Goal: Task Accomplishment & Management: Manage account settings

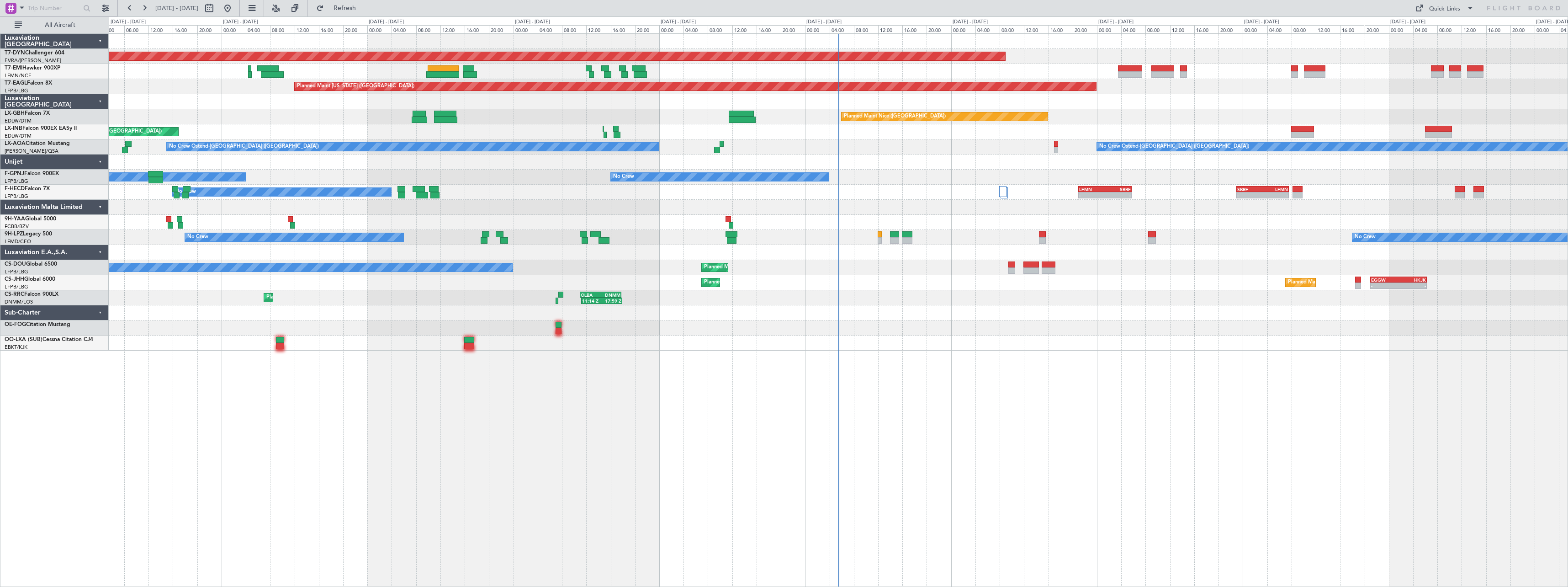
click at [943, 291] on div "Planned Maint Larnaca ([GEOGRAPHIC_DATA] Intl) 11:14 Z 17:59 Z OLBA 11:00 Z DNM…" at bounding box center [838, 298] width 1459 height 15
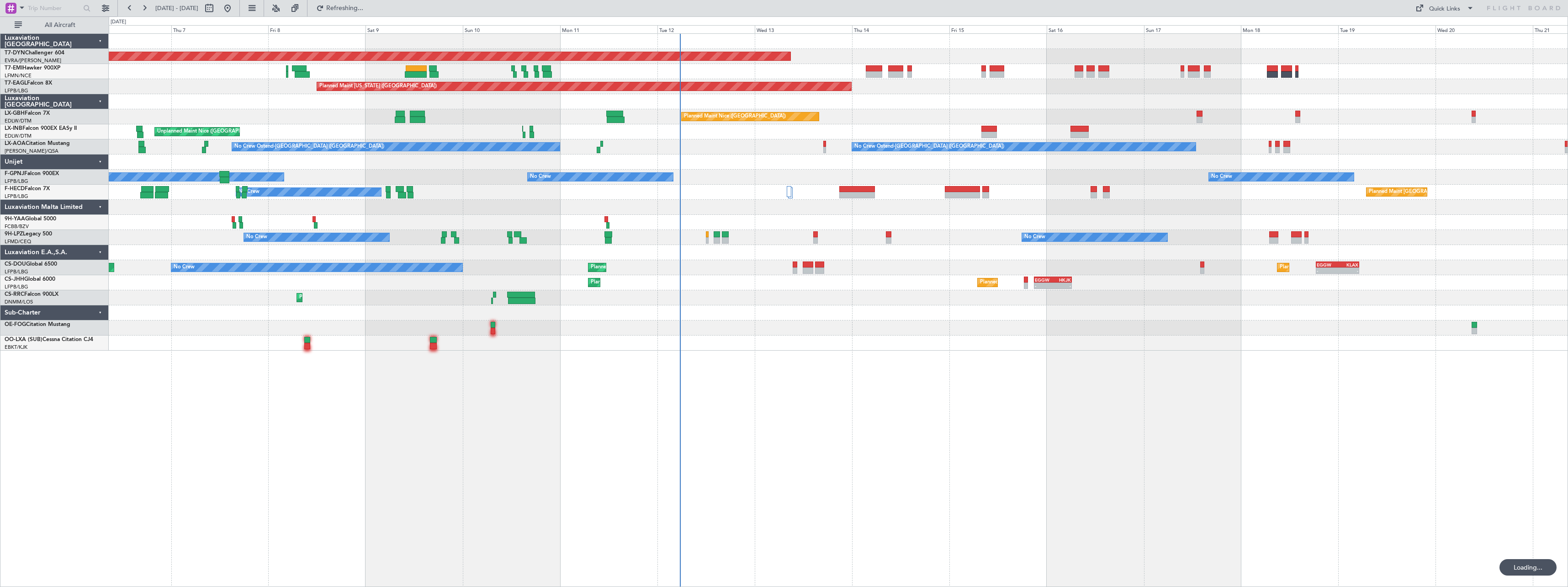
click at [800, 279] on div "Planned Maint [GEOGRAPHIC_DATA]-[GEOGRAPHIC_DATA] A/C Unavailable Planned Maint…" at bounding box center [838, 192] width 1459 height 317
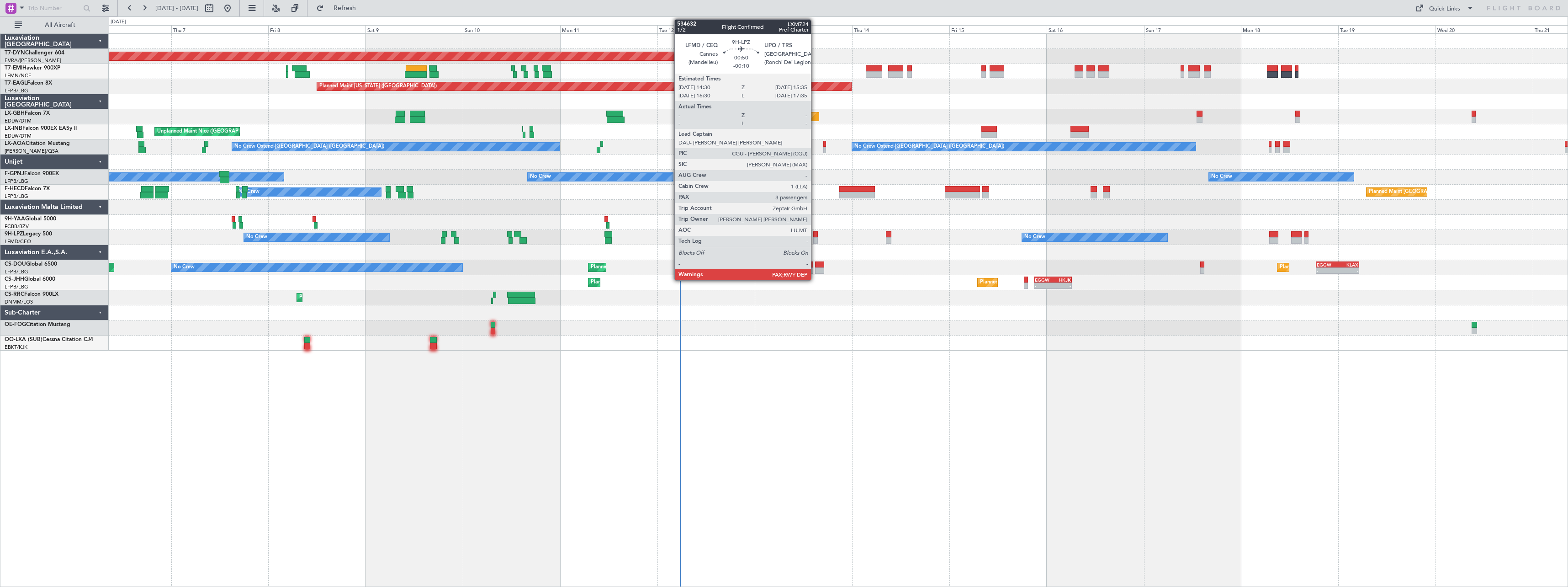
click at [815, 237] on div at bounding box center [816, 234] width 5 height 7
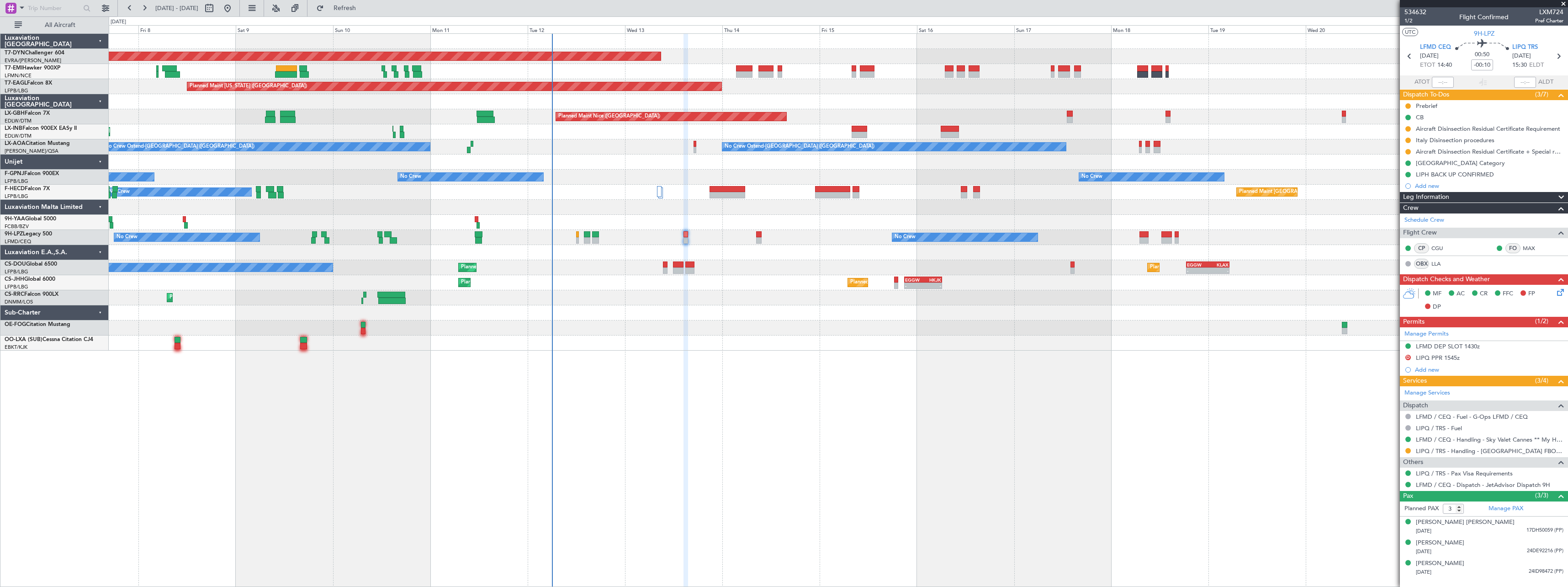
click at [631, 351] on div "Planned Maint [GEOGRAPHIC_DATA]-[GEOGRAPHIC_DATA] A/C Unavailable Planned Maint…" at bounding box center [838, 310] width 1459 height 554
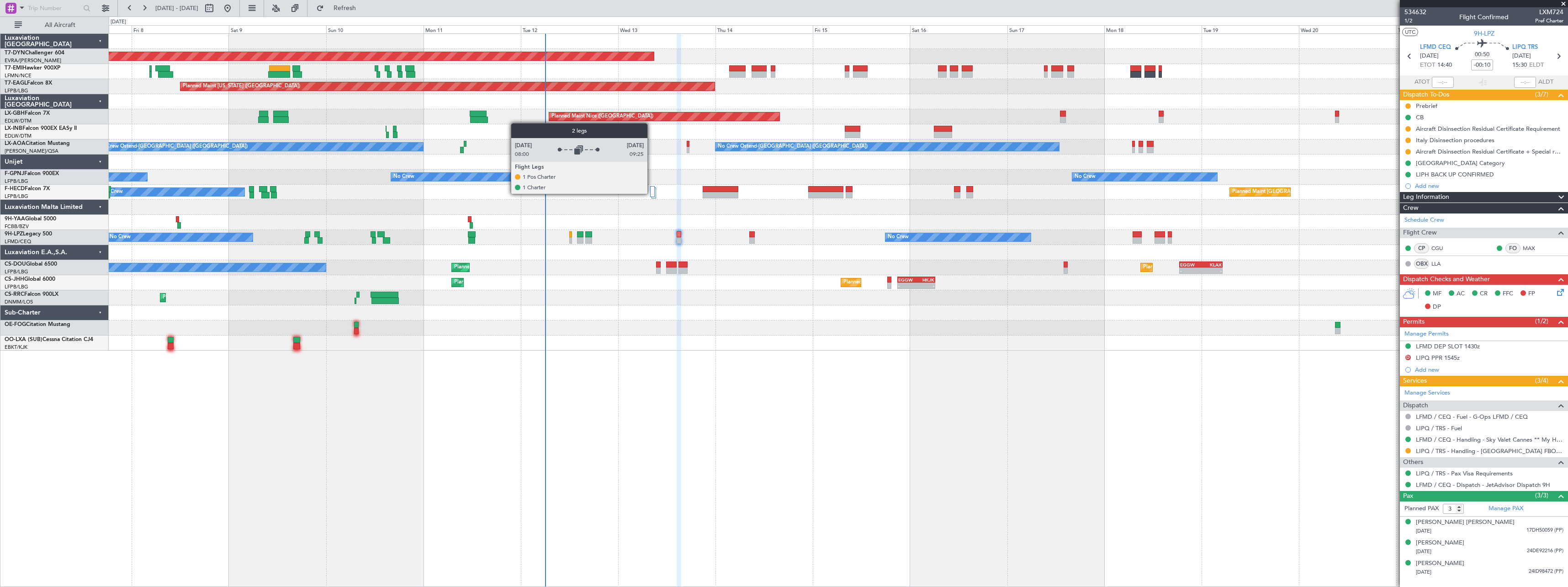
click at [651, 193] on div at bounding box center [653, 191] width 5 height 11
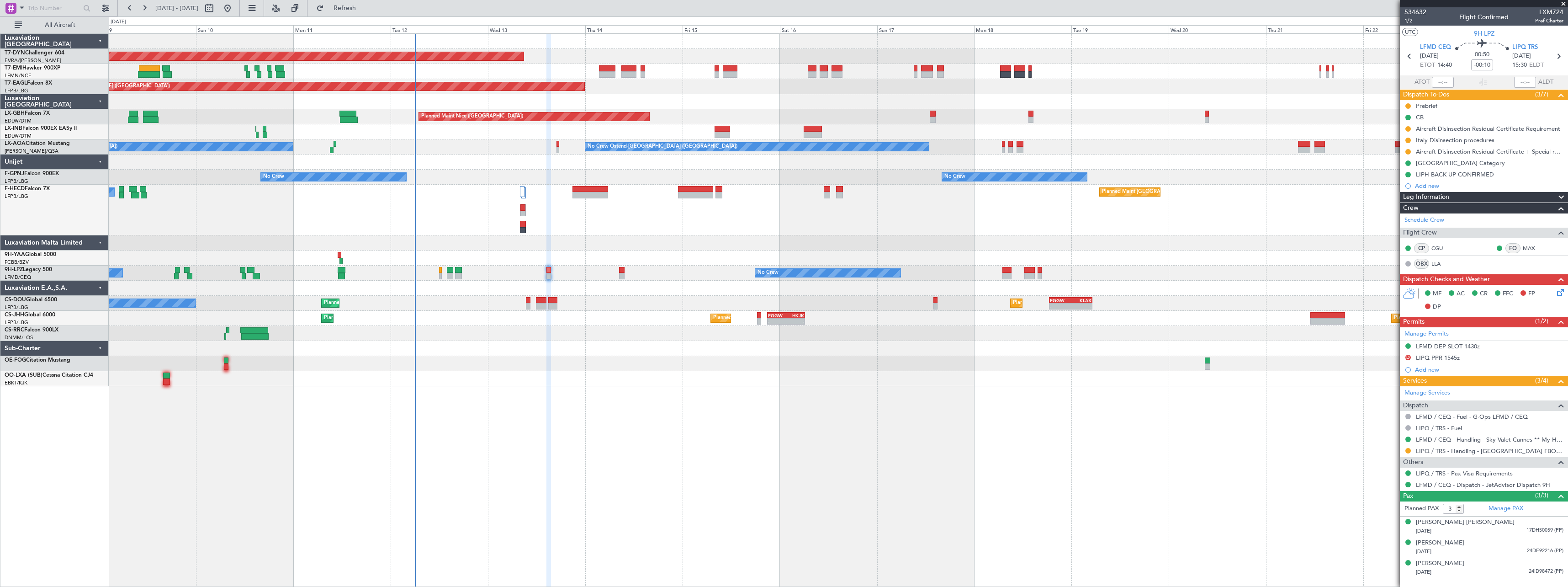
click at [631, 230] on div "Planned Maint [GEOGRAPHIC_DATA] ([GEOGRAPHIC_DATA]) No Crew Planned Maint [GEOG…" at bounding box center [838, 209] width 1459 height 51
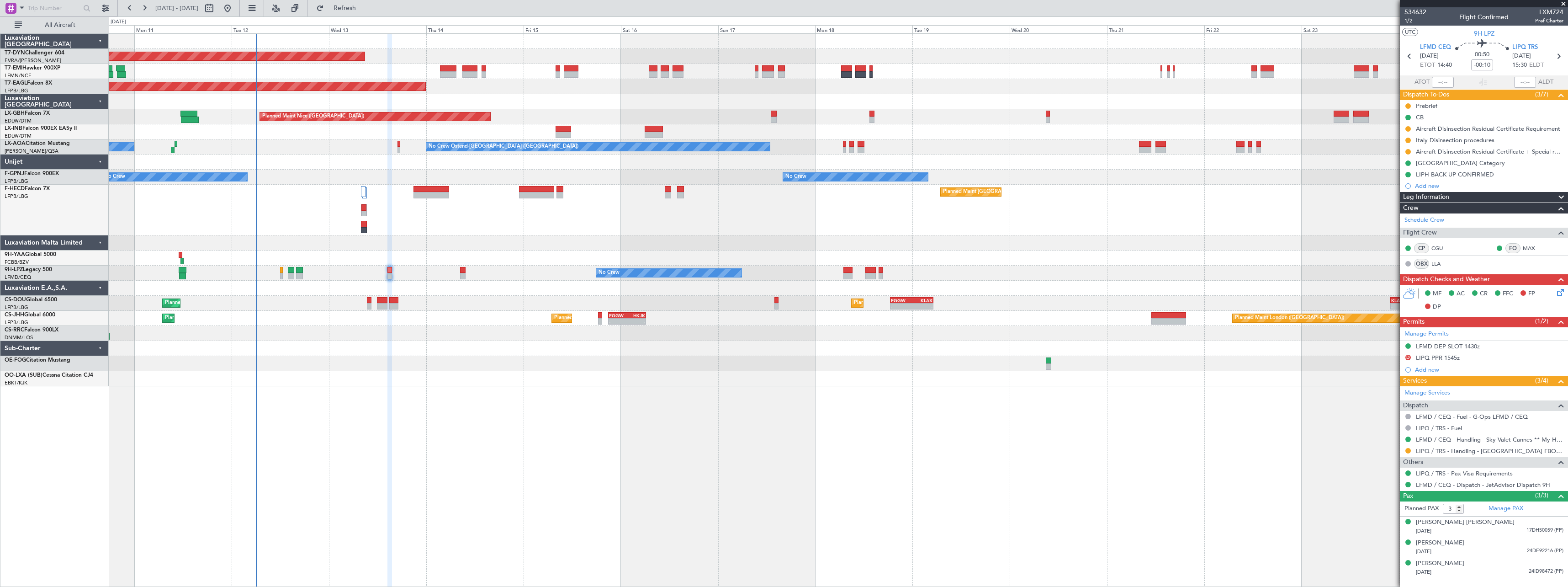
click at [948, 169] on div at bounding box center [838, 162] width 1459 height 15
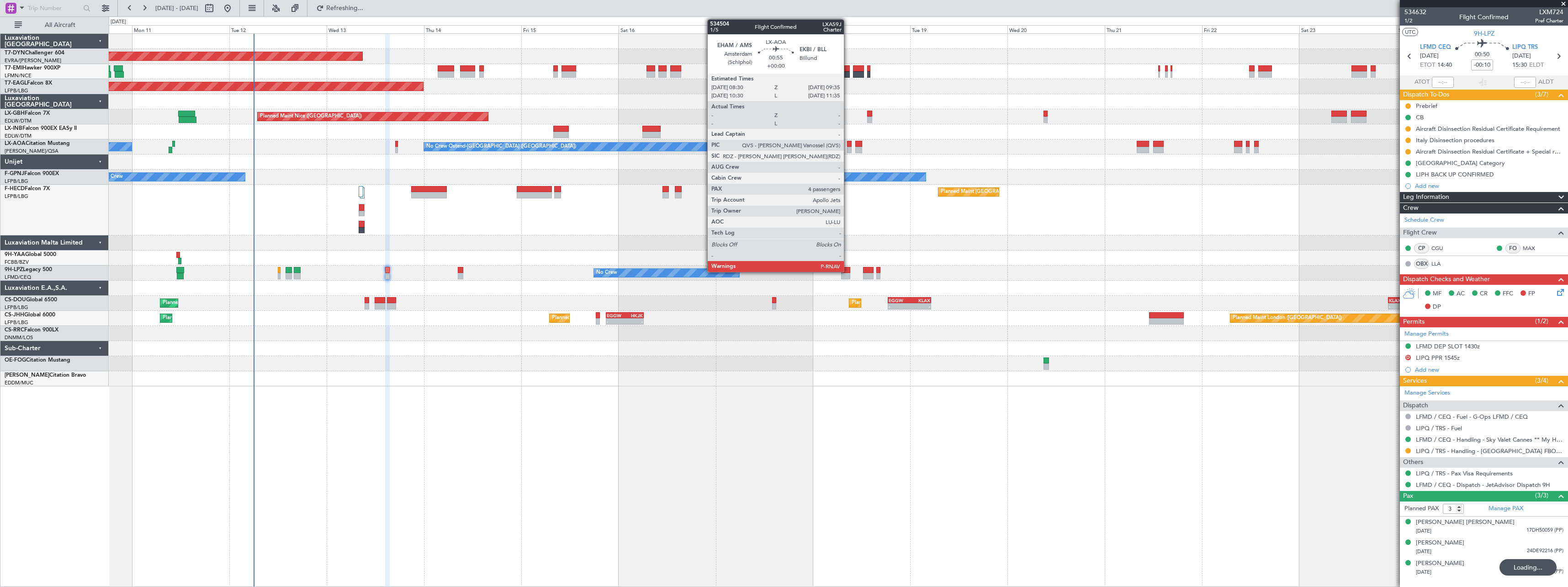
click at [848, 151] on div at bounding box center [850, 150] width 5 height 7
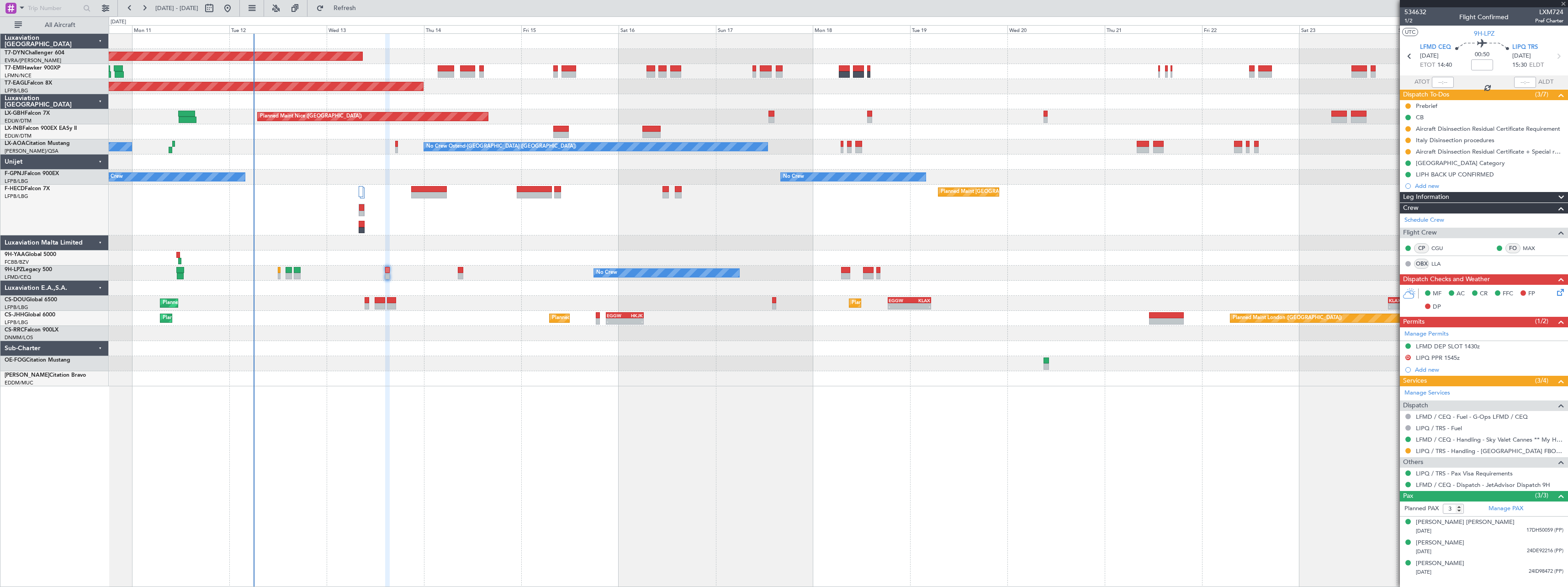
type input "4"
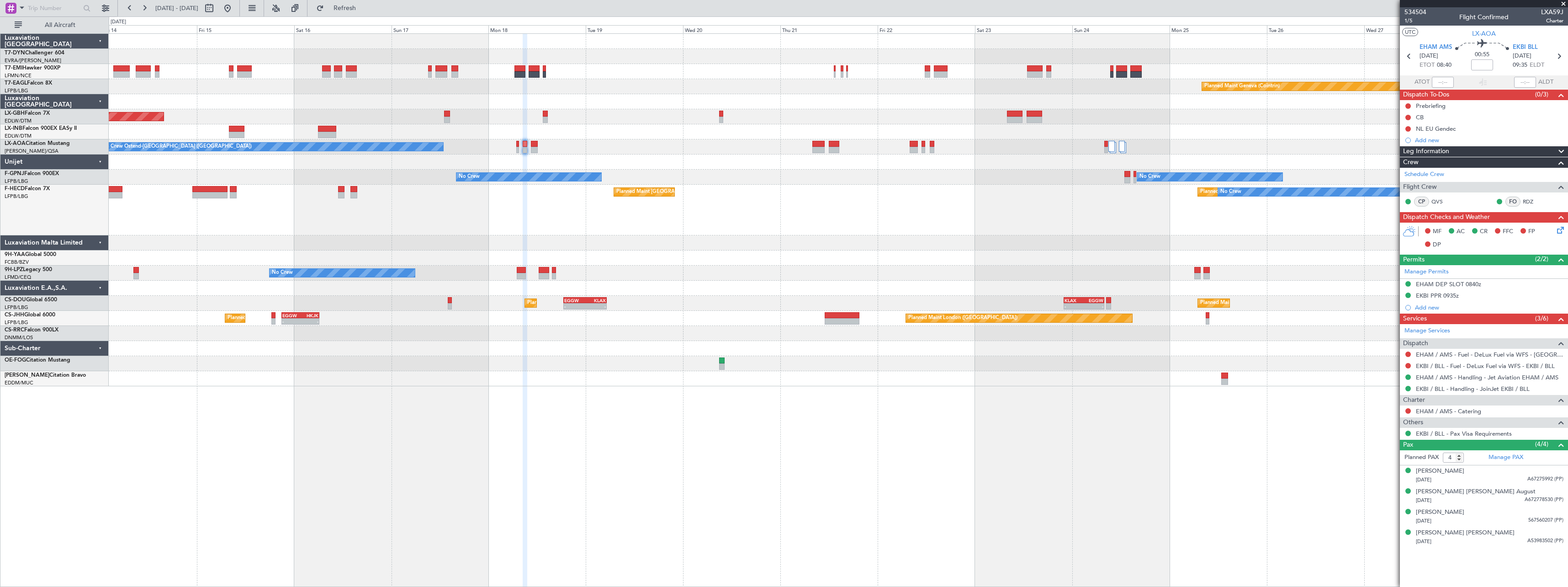
click at [889, 171] on div "No Crew No Crew No Crew No Crew Planned Maint [GEOGRAPHIC_DATA] ([GEOGRAPHIC_DA…" at bounding box center [838, 177] width 1459 height 15
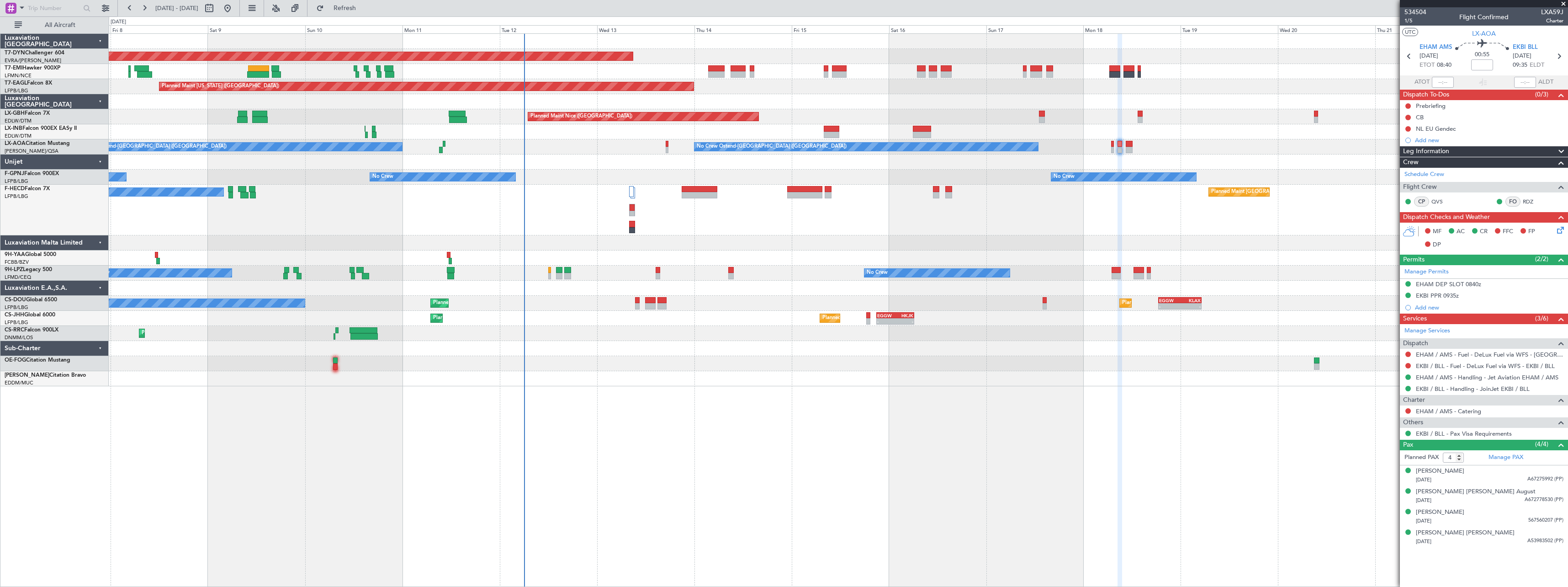
click at [984, 299] on div "Planned Maint [GEOGRAPHIC_DATA]-[GEOGRAPHIC_DATA] A/C Unavailable Planned Maint…" at bounding box center [838, 210] width 1459 height 353
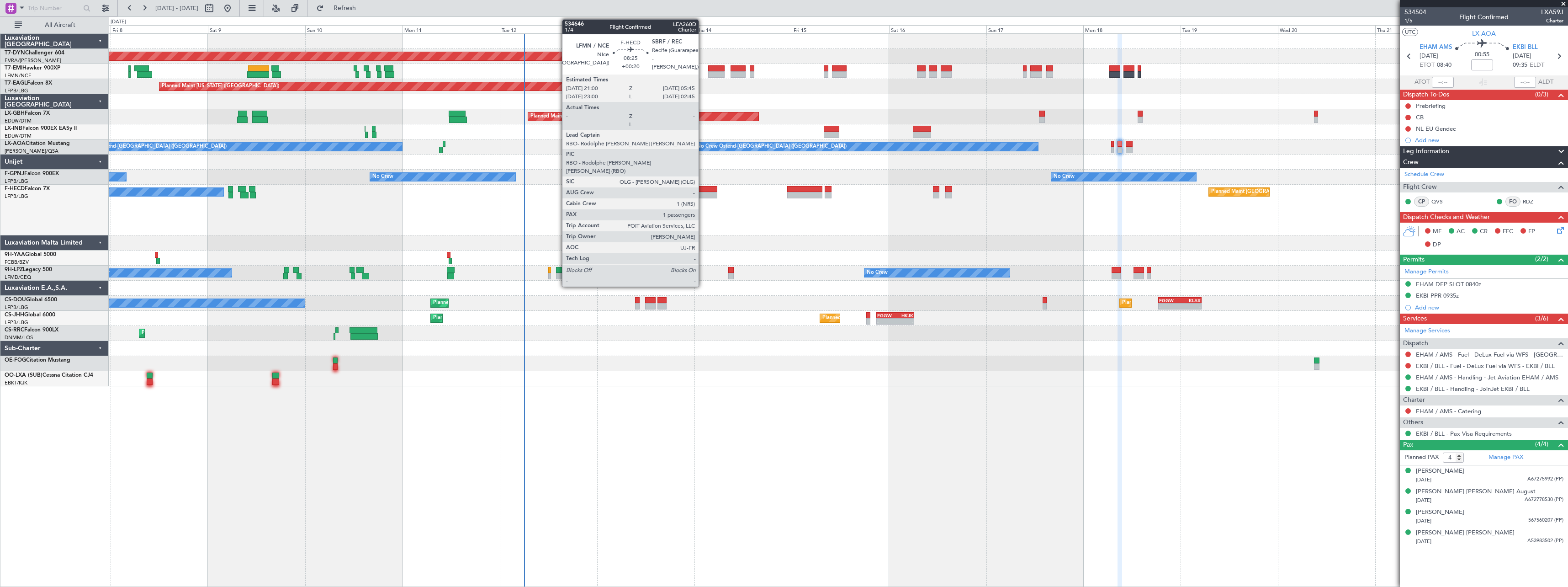
click at [702, 193] on div at bounding box center [699, 195] width 36 height 7
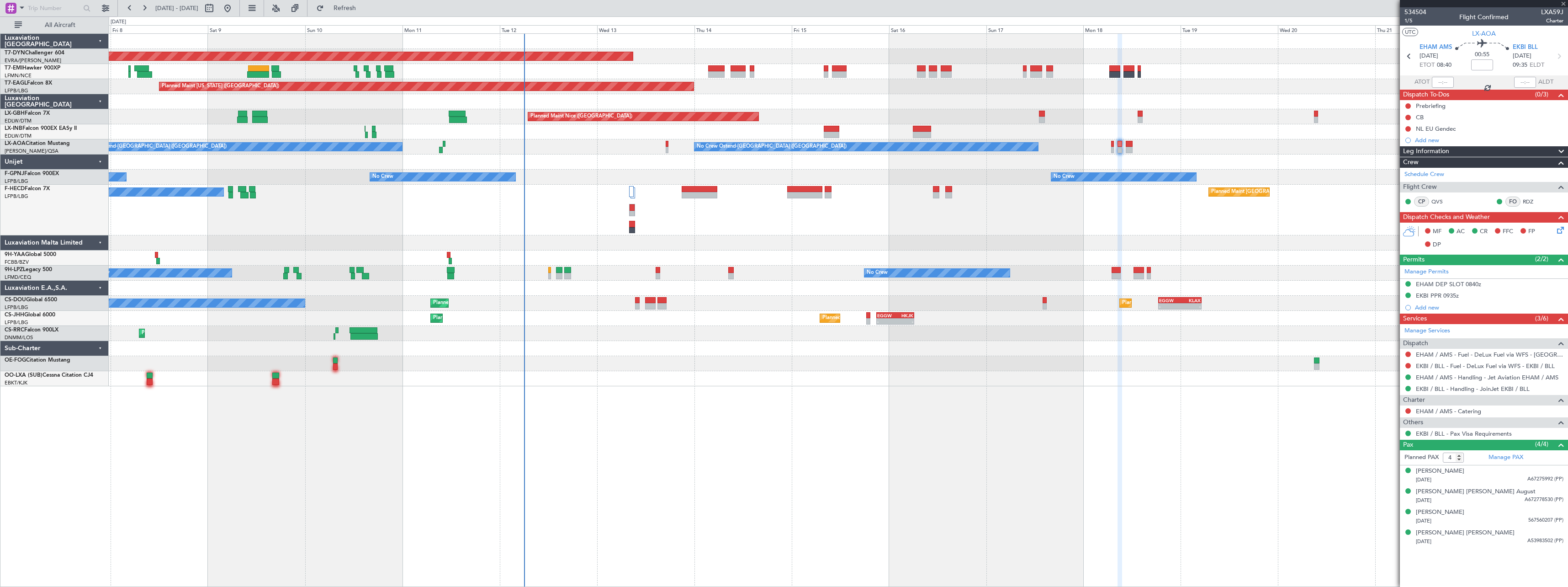
type input "+00:20"
type input "1"
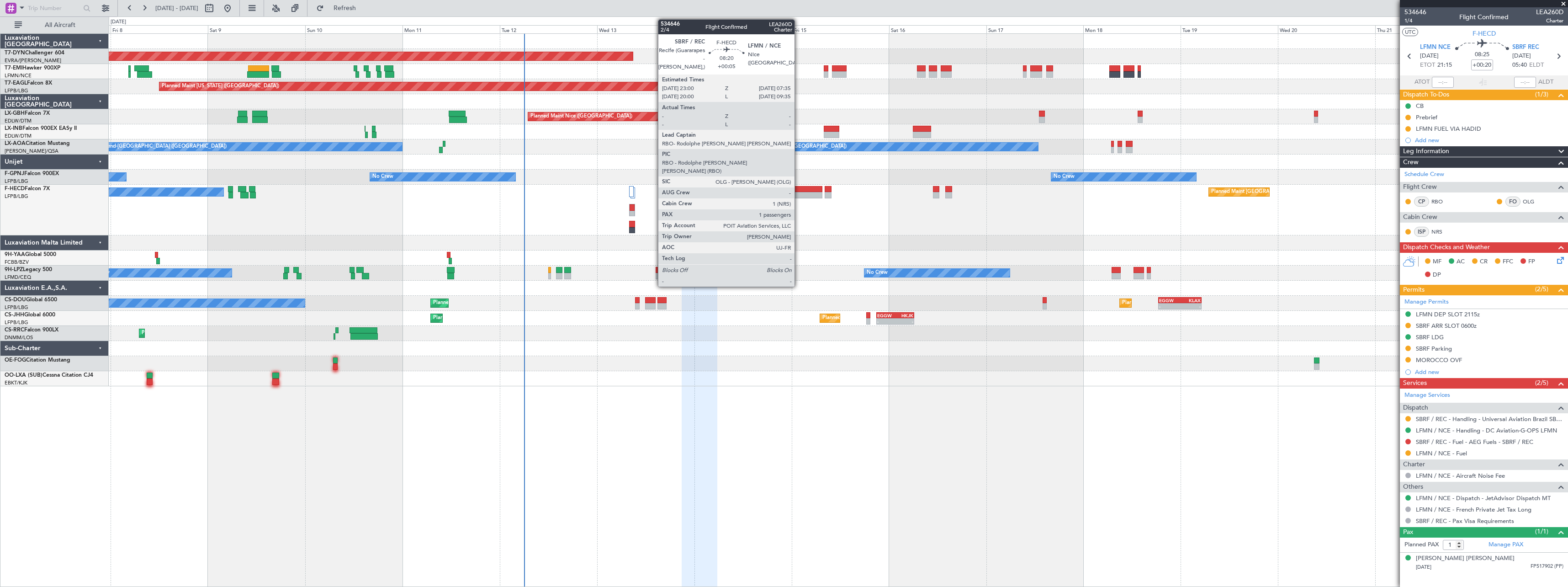
click at [799, 193] on div at bounding box center [805, 195] width 35 height 7
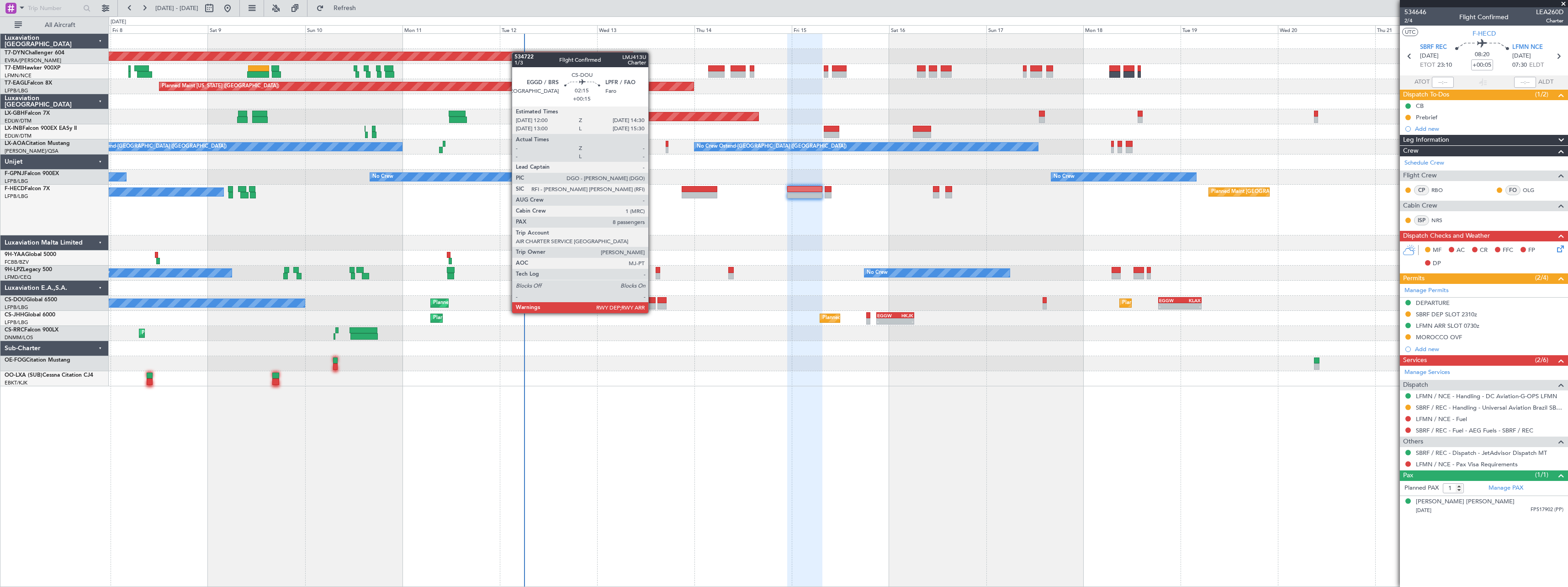
click at [653, 304] on div at bounding box center [650, 306] width 10 height 7
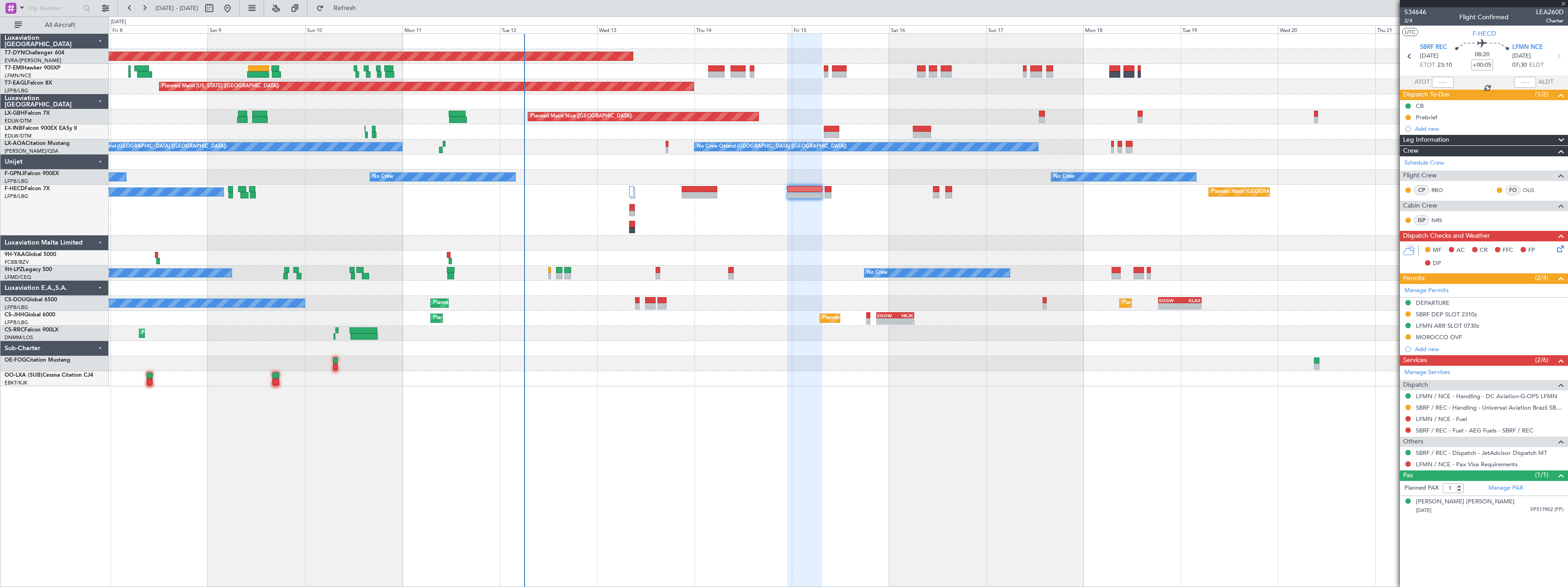
type input "+00:15"
type input "8"
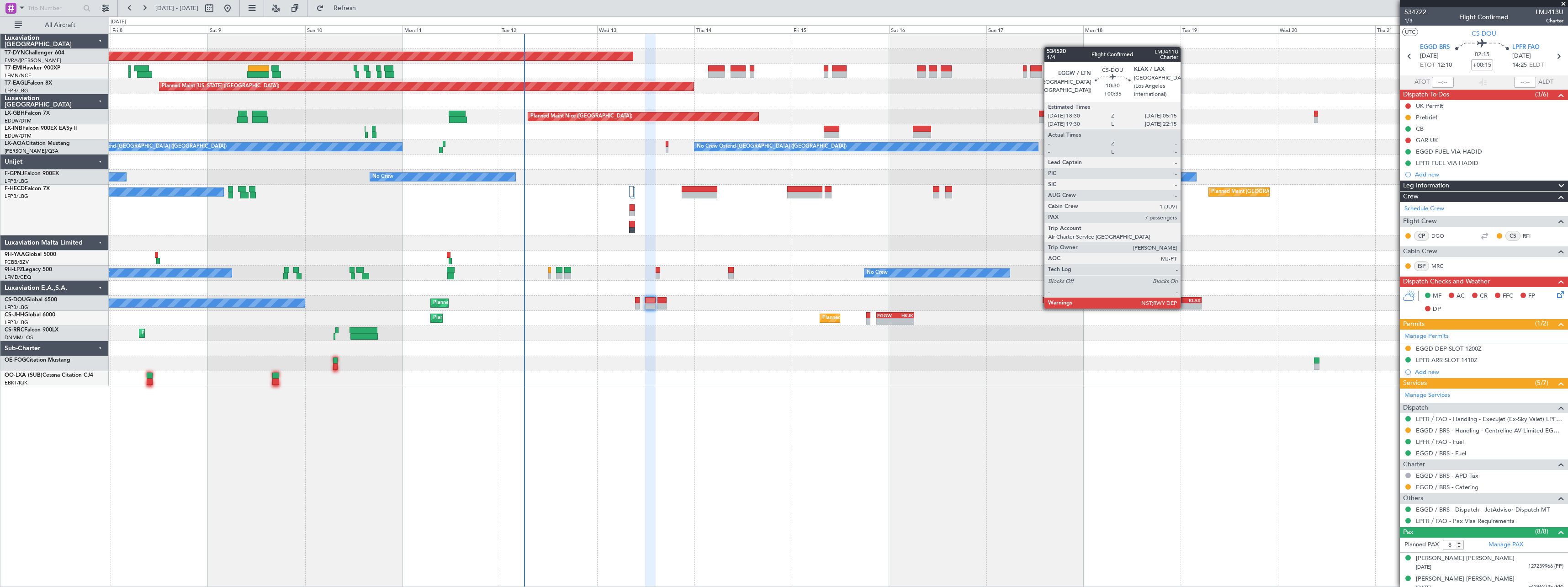
click at [1185, 300] on div "KLAX" at bounding box center [1191, 300] width 21 height 5
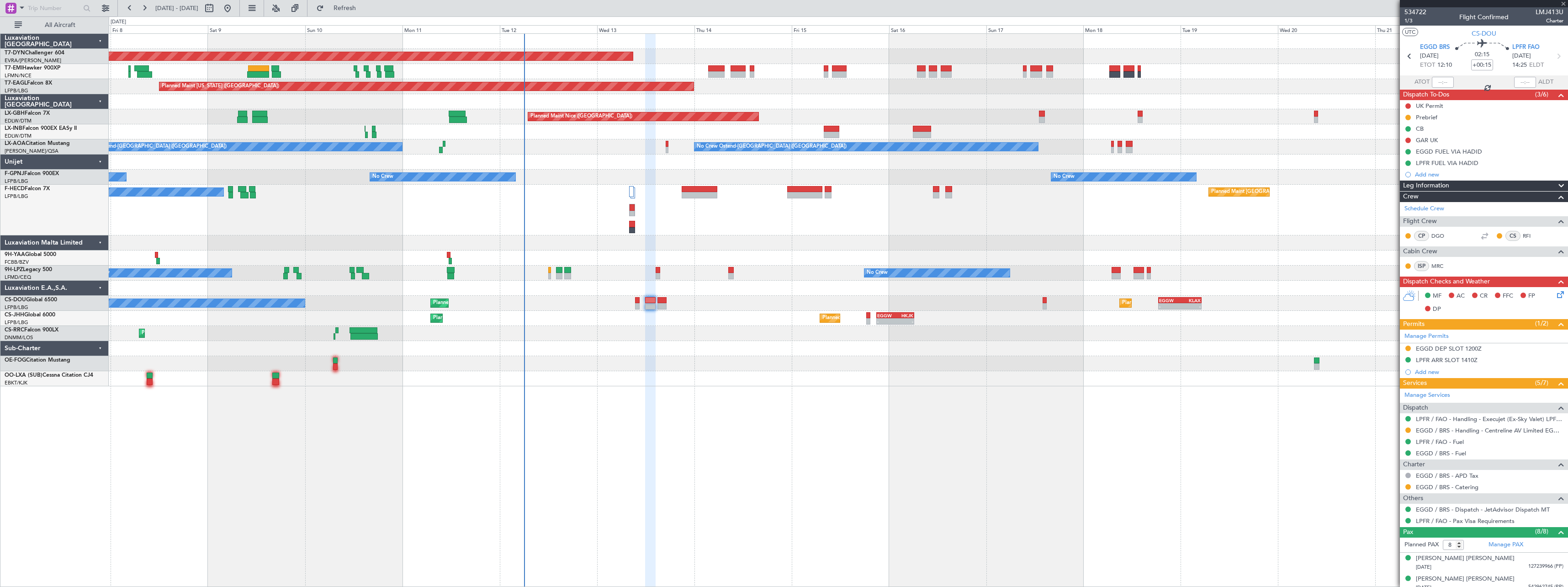
type input "+00:35"
type input "7"
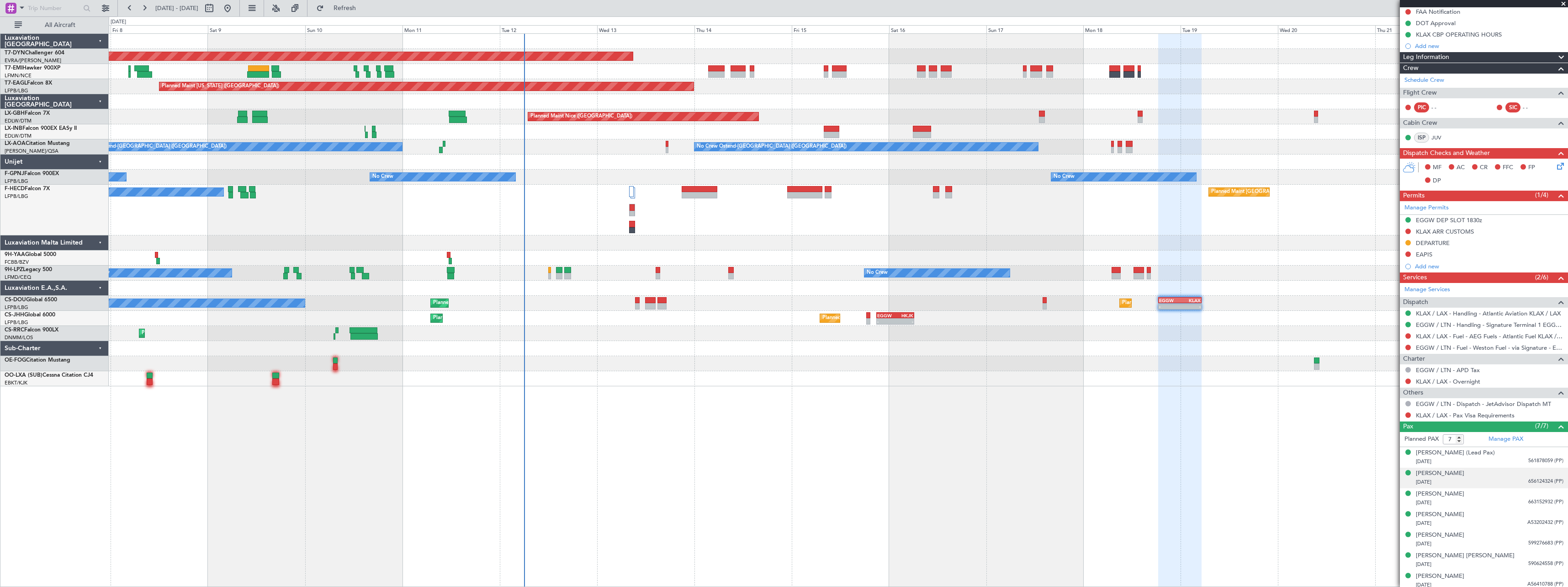
scroll to position [144, 0]
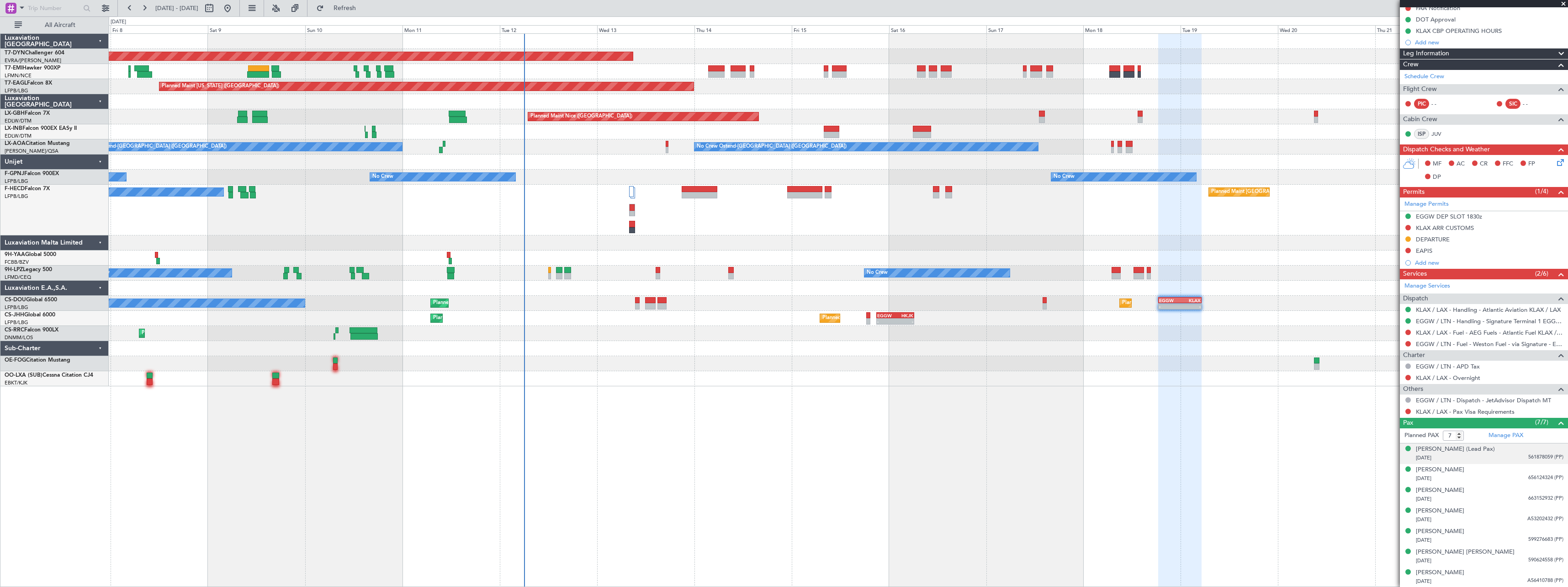
click at [1499, 455] on div "[DATE] 561878059 (PP)" at bounding box center [1489, 458] width 147 height 9
click at [1494, 495] on div "[PERSON_NAME] [DATE] 656124324 (PP)" at bounding box center [1489, 496] width 147 height 18
click at [1499, 516] on div "[PERSON_NAME] [DATE] 663152932 (PP)" at bounding box center [1489, 517] width 147 height 18
click at [1499, 538] on div "[DATE] A53202432 (PP)" at bounding box center [1489, 542] width 147 height 9
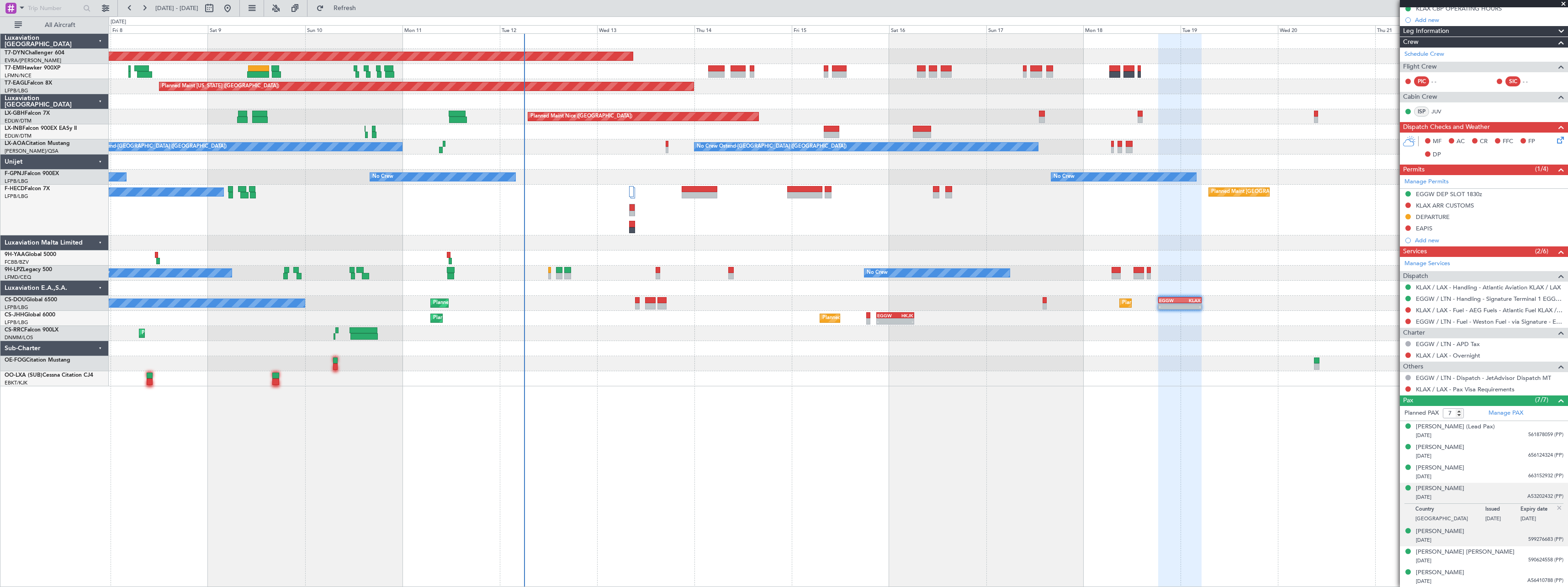
click at [1497, 538] on div "[DATE] 599276683 (PP)" at bounding box center [1489, 540] width 147 height 9
click at [1492, 560] on div "[DATE] 590624558 (PP)" at bounding box center [1489, 560] width 147 height 9
click at [1493, 578] on div "[DATE] A56410788 (PP)" at bounding box center [1489, 581] width 147 height 9
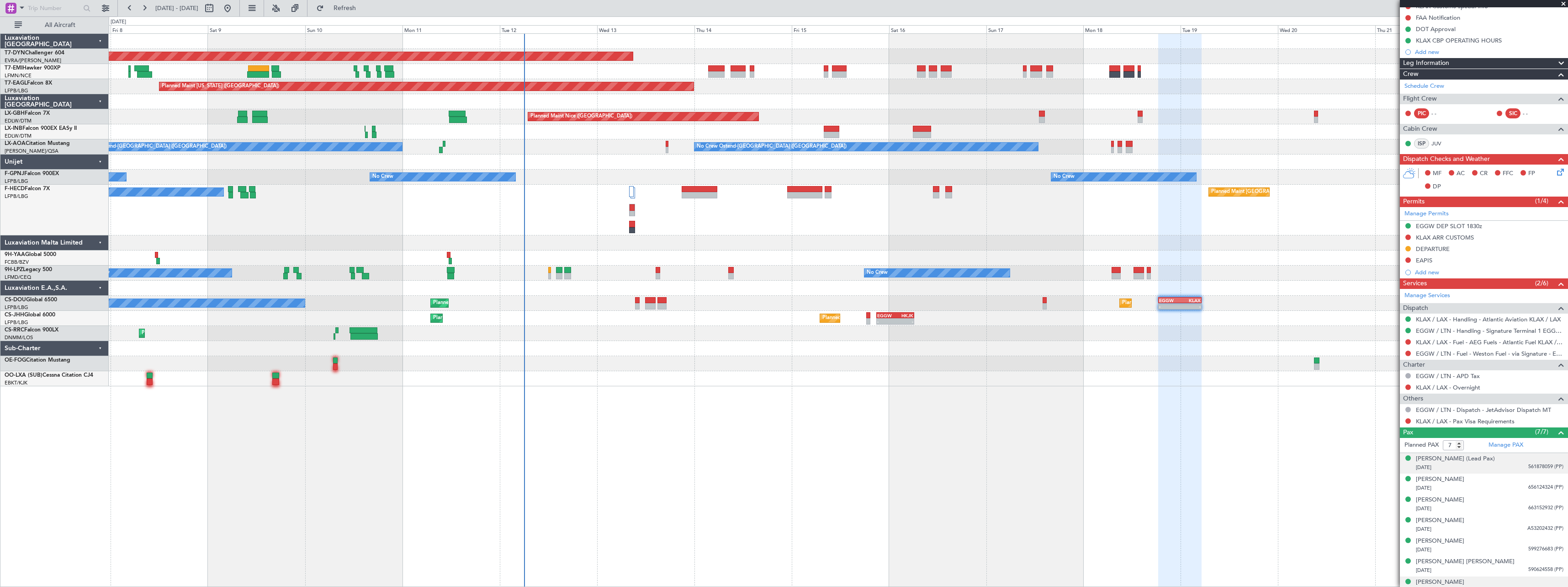
scroll to position [137, 0]
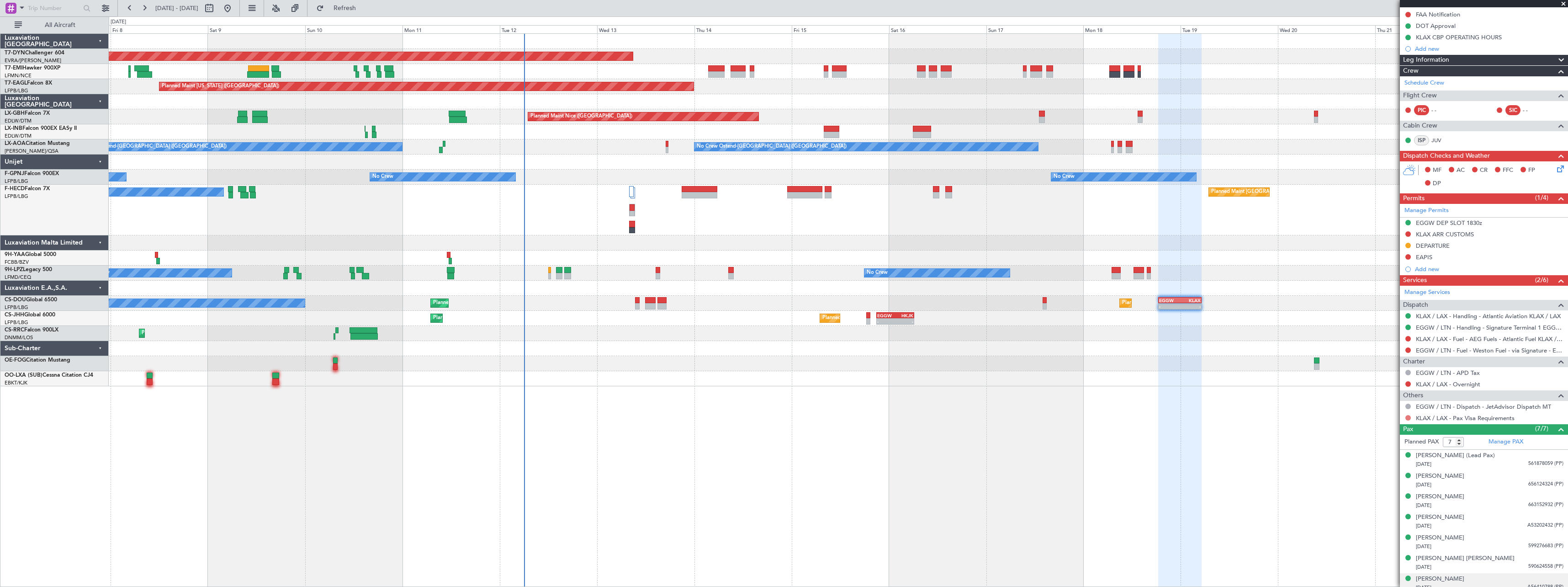
click at [1408, 419] on button at bounding box center [1408, 418] width 5 height 5
click at [1381, 429] on span "Not Required" at bounding box center [1386, 431] width 37 height 9
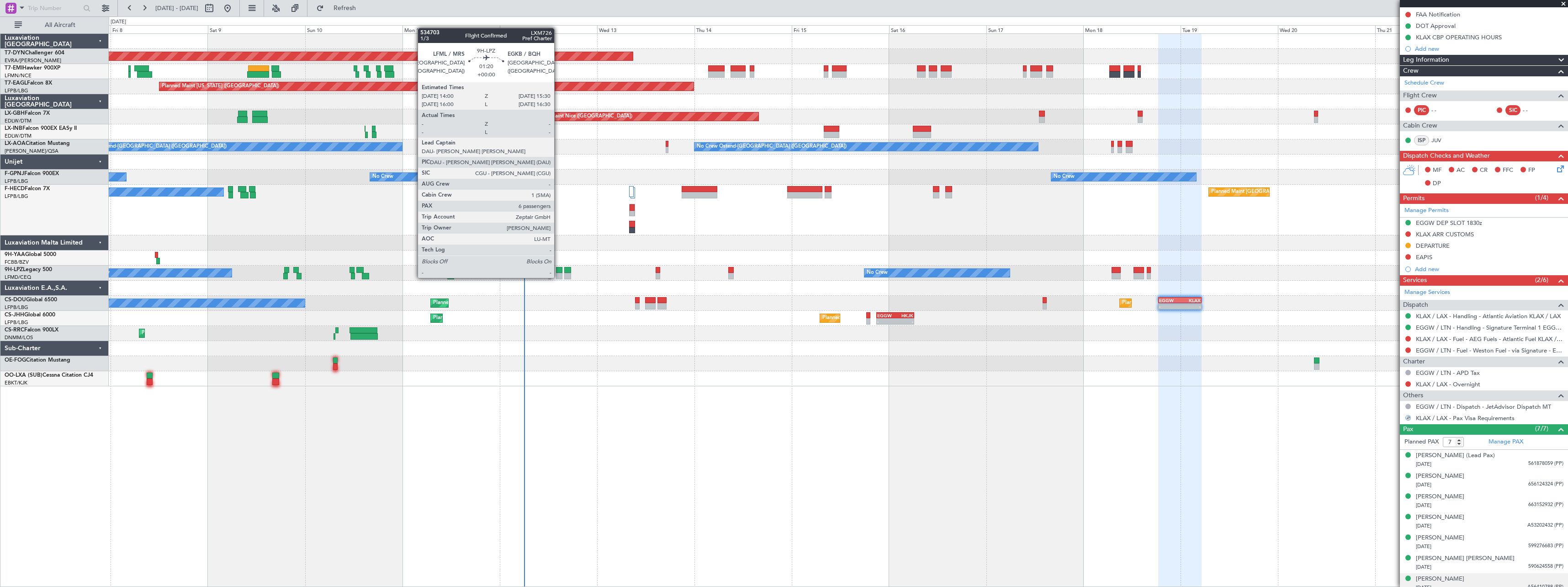
click at [558, 269] on div at bounding box center [559, 270] width 7 height 7
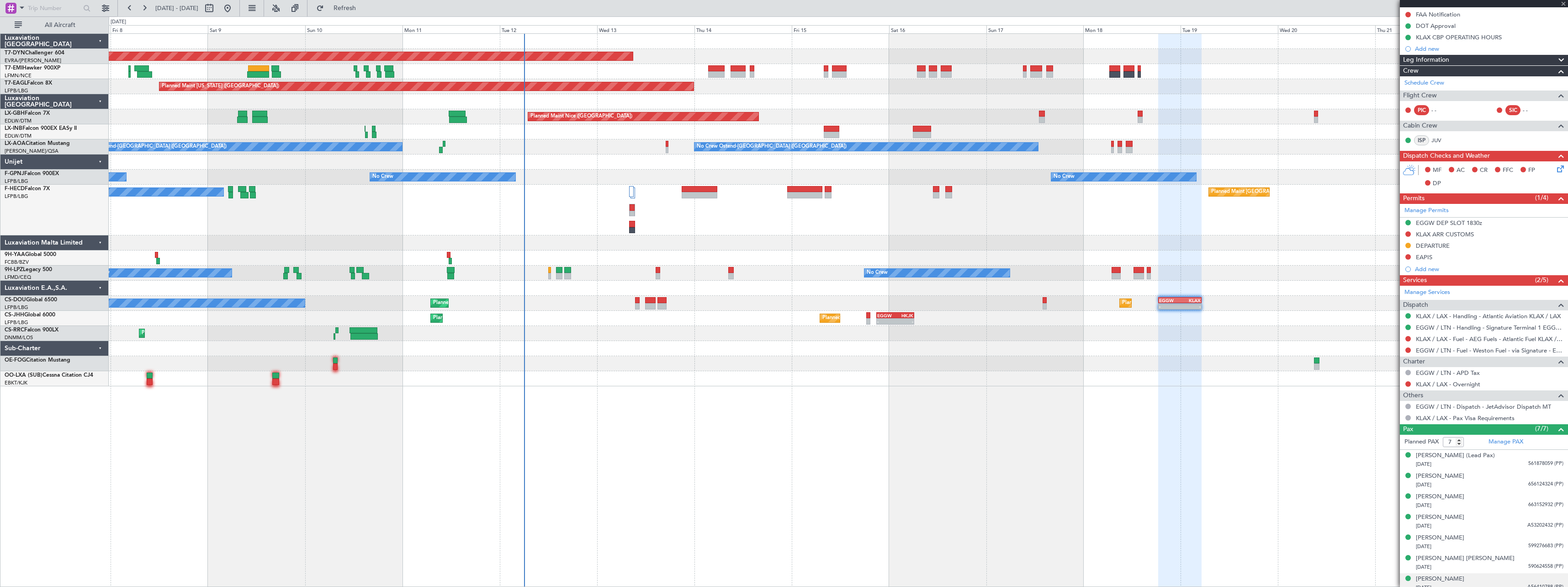
type input "6"
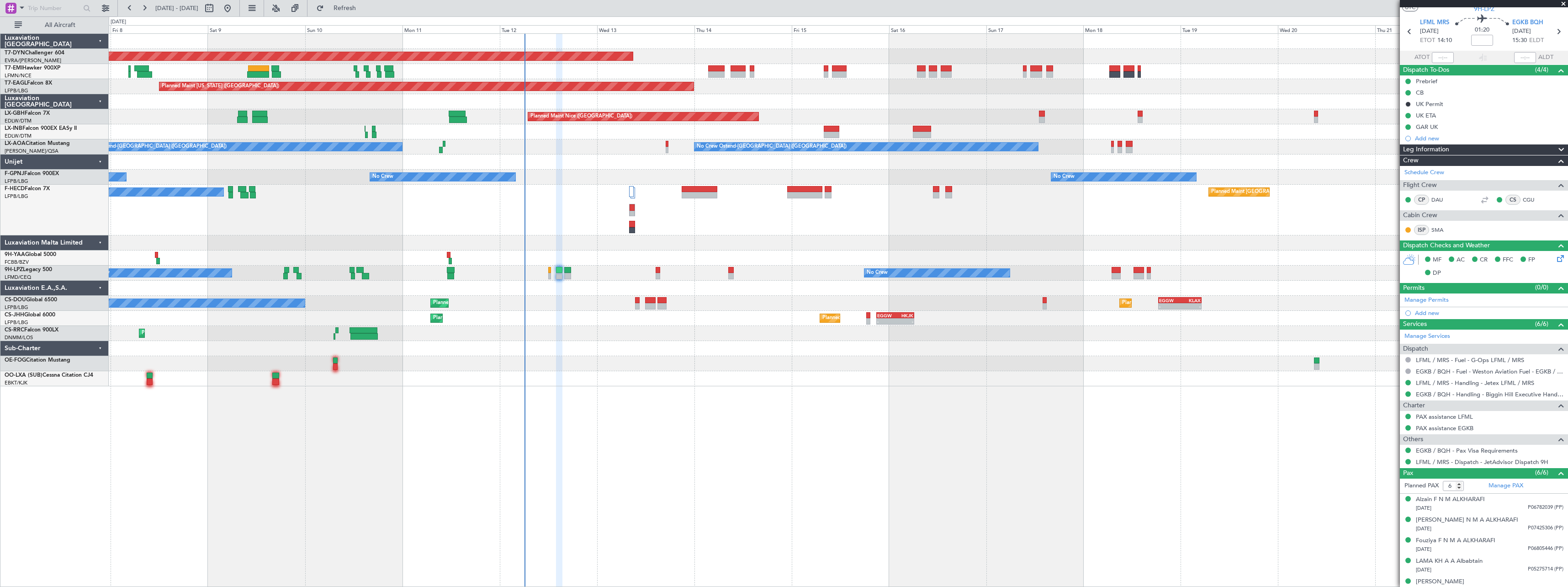
scroll to position [0, 0]
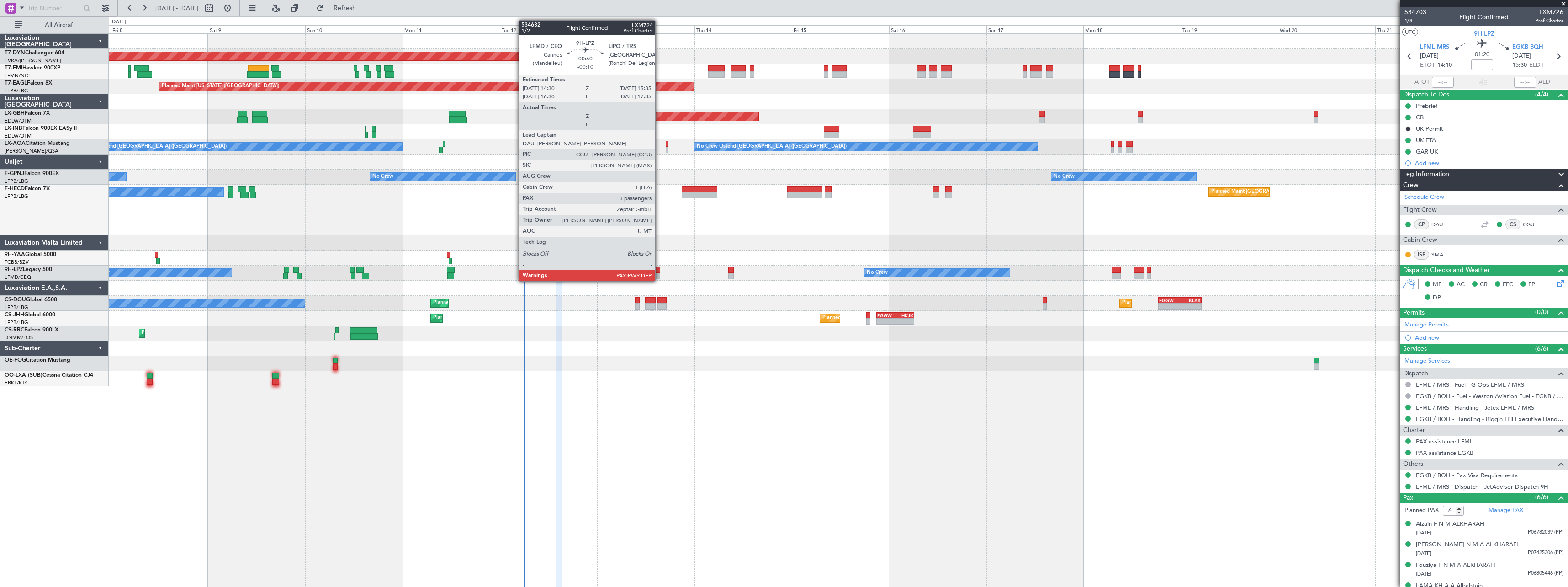
click at [659, 272] on div at bounding box center [658, 270] width 5 height 7
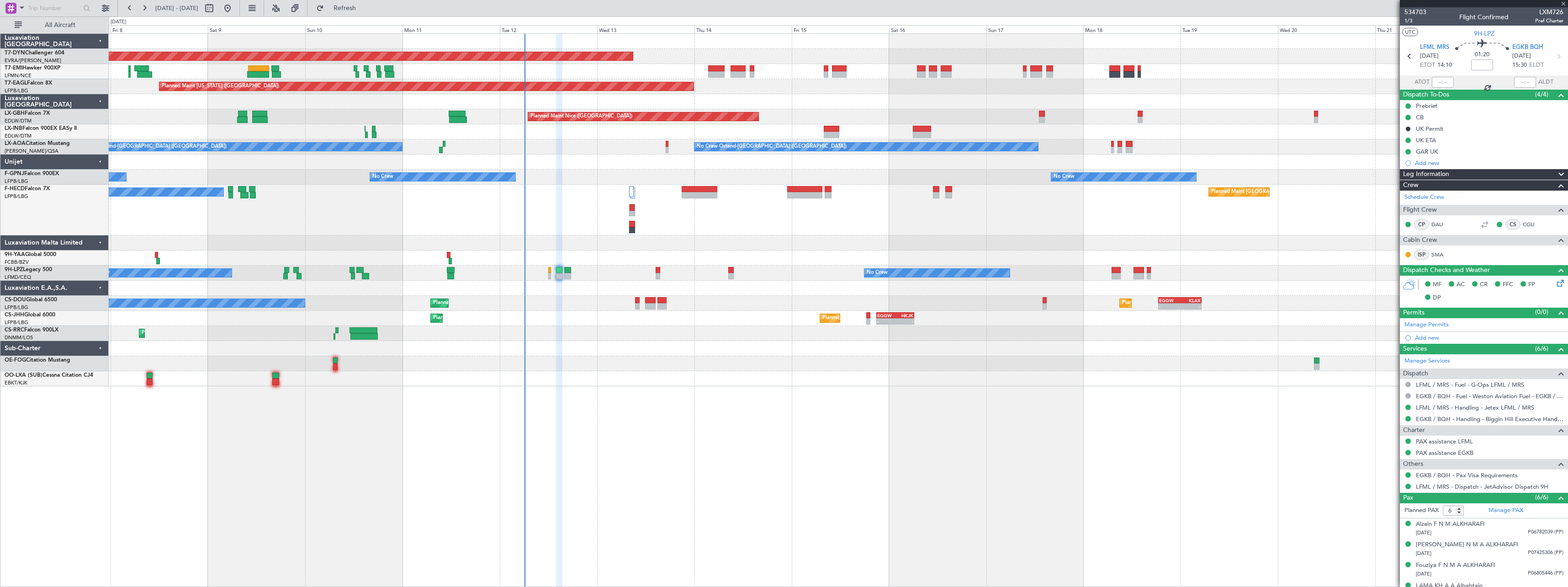
type input "-00:10"
type input "3"
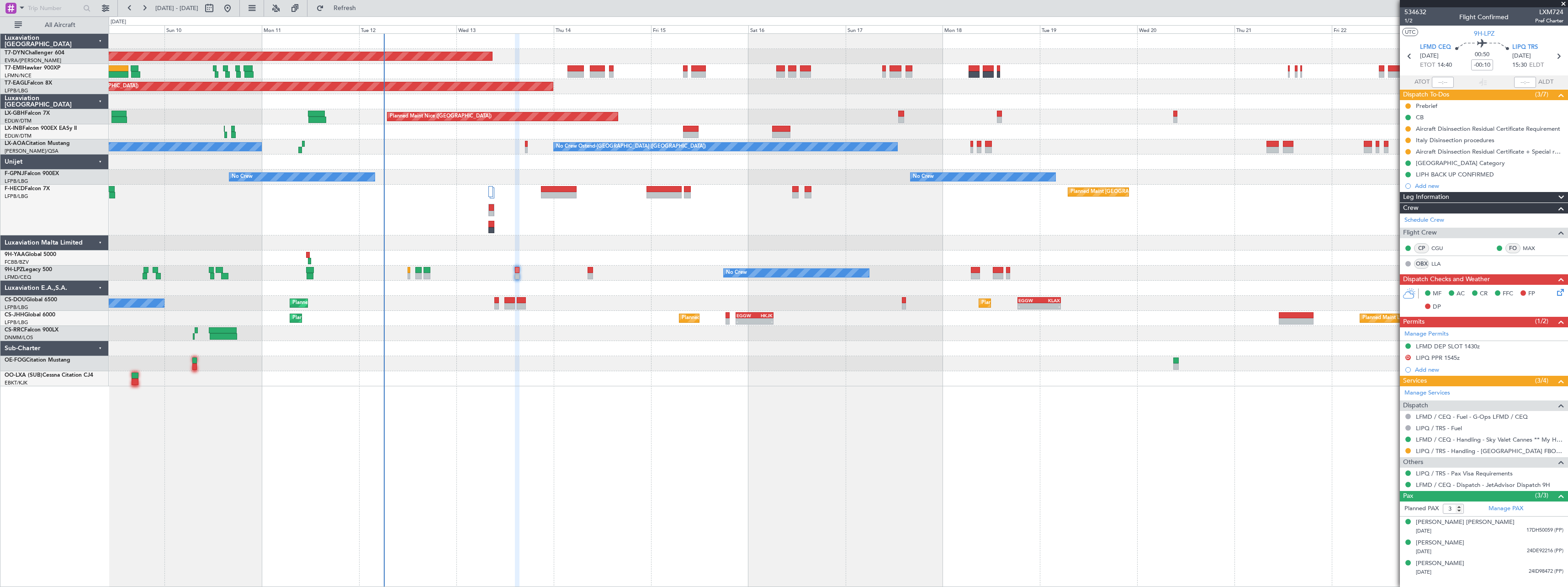
click at [774, 378] on div at bounding box center [838, 378] width 1459 height 15
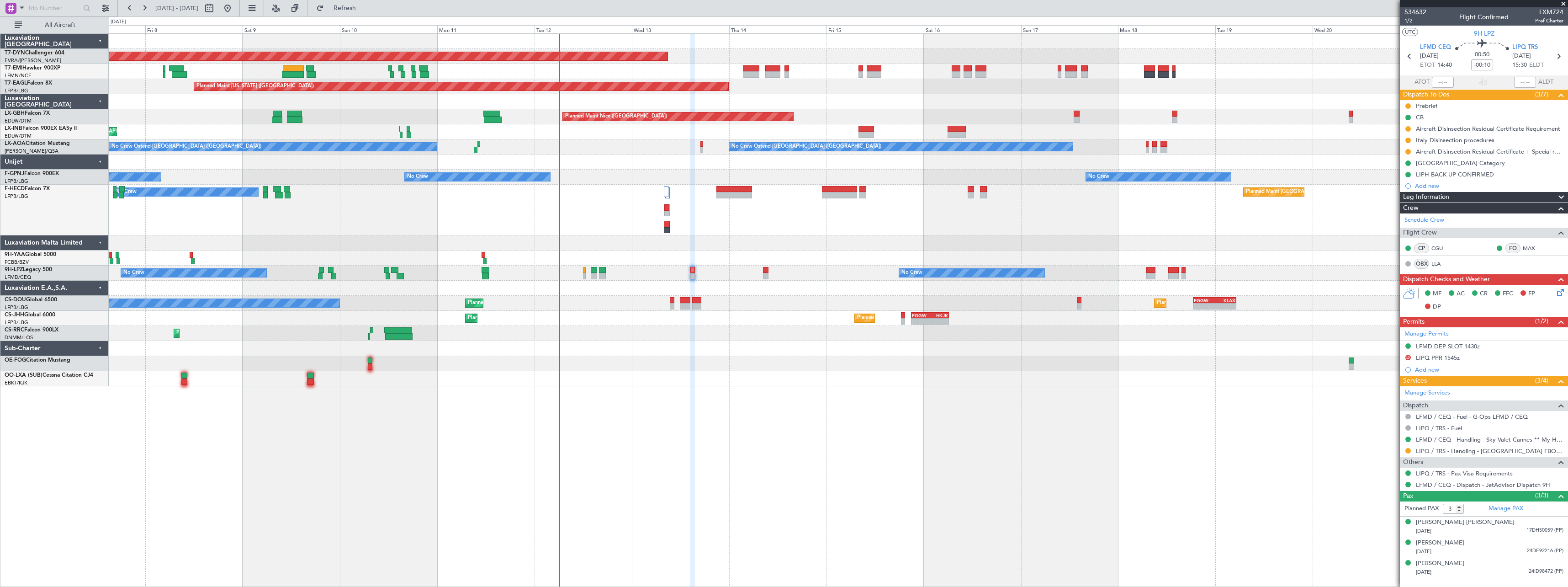
click at [744, 365] on div at bounding box center [838, 364] width 1459 height 15
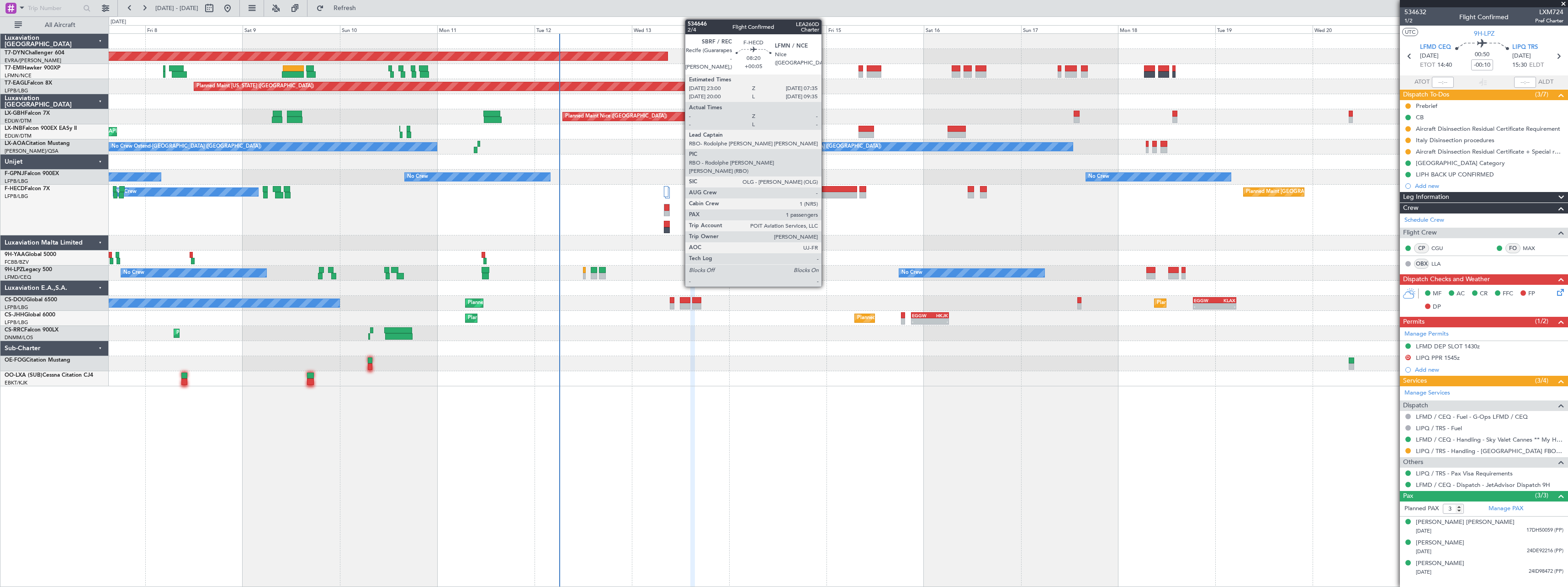
click at [825, 188] on div at bounding box center [839, 189] width 35 height 7
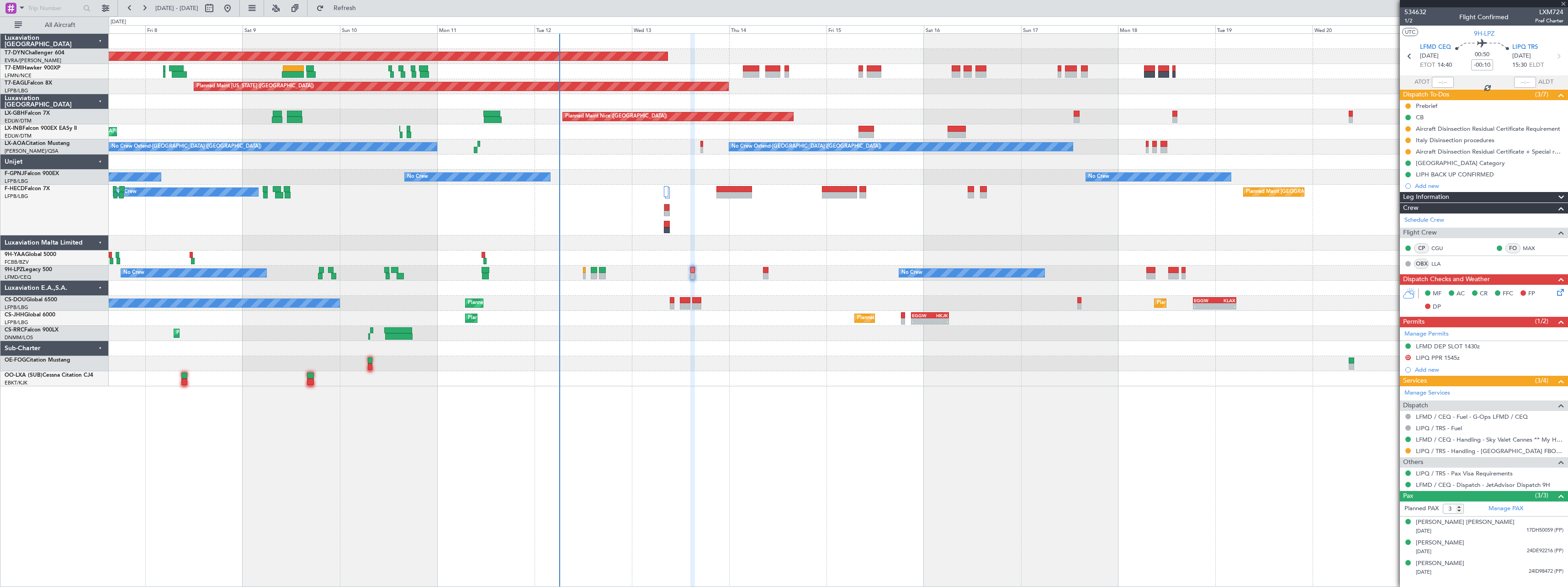
type input "+00:05"
type input "1"
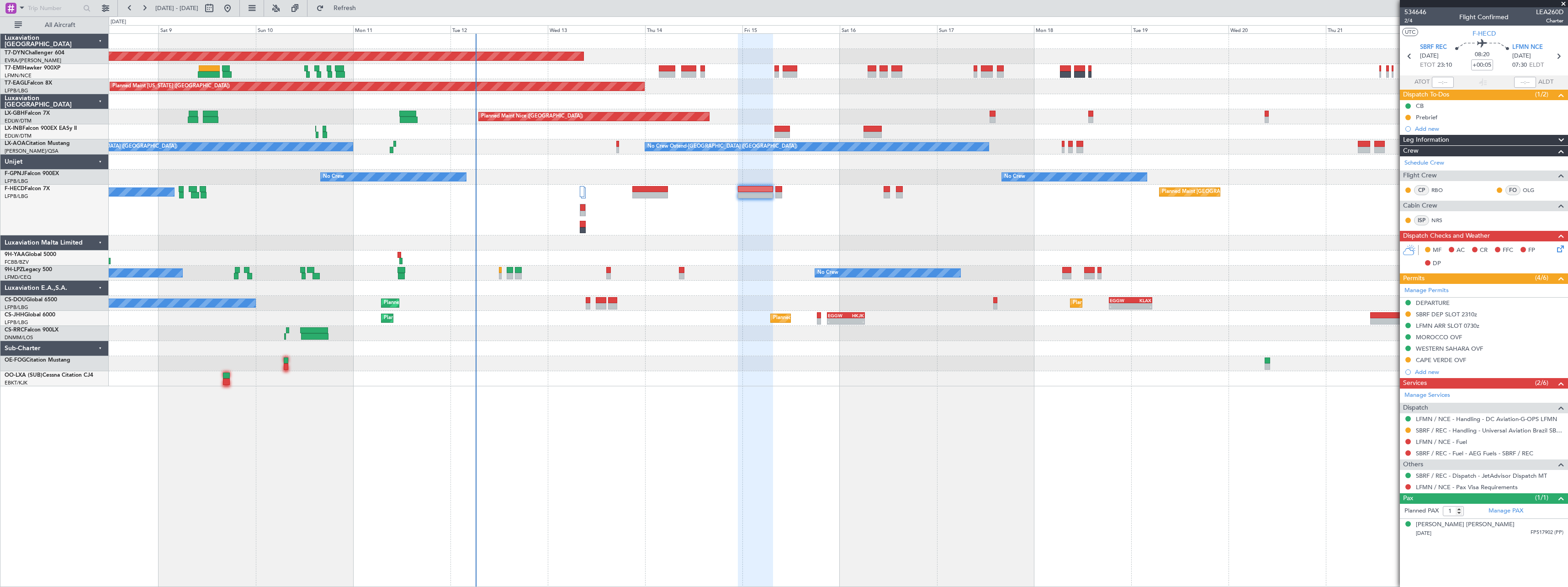
click at [585, 371] on div at bounding box center [838, 378] width 1459 height 15
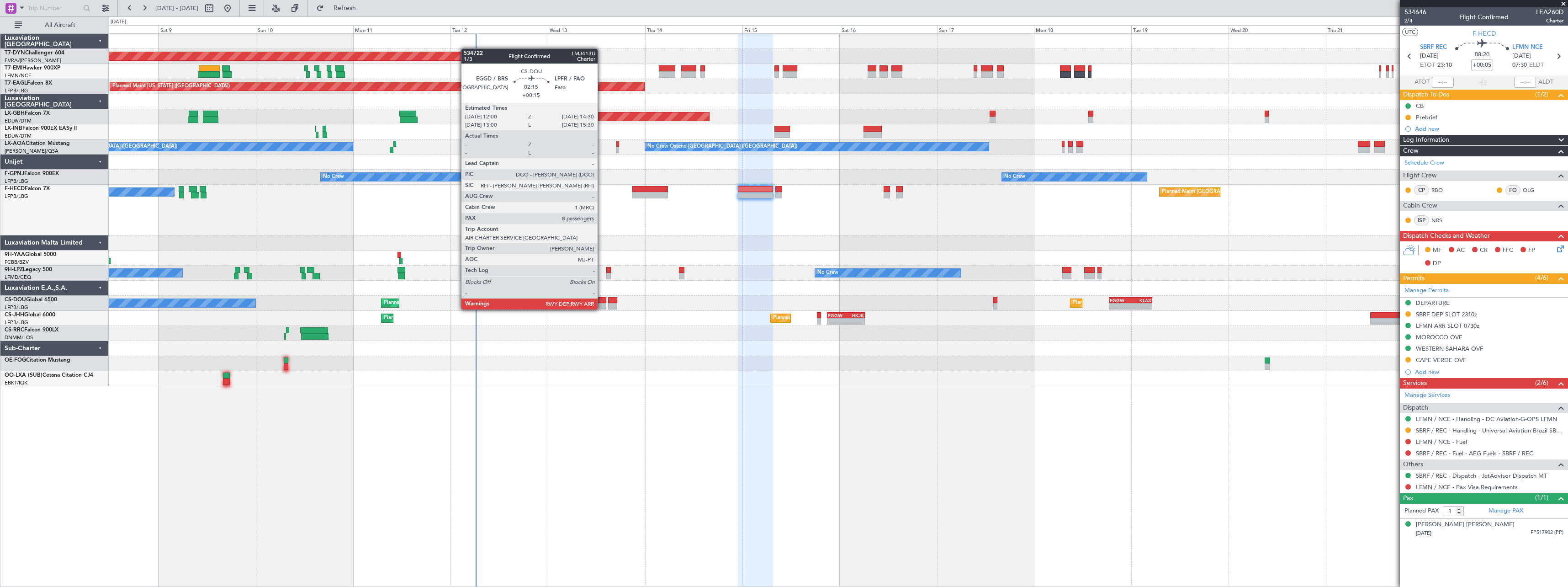
click at [602, 300] on div at bounding box center [601, 300] width 10 height 7
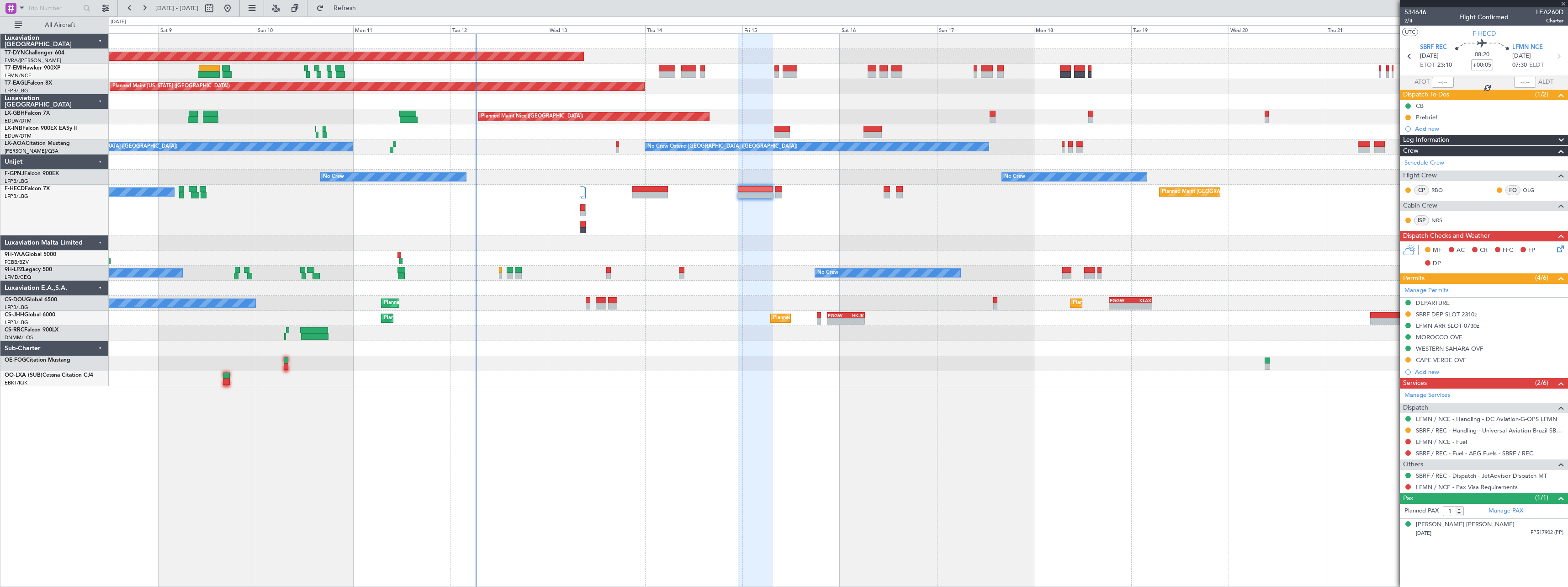
type input "+00:15"
type input "8"
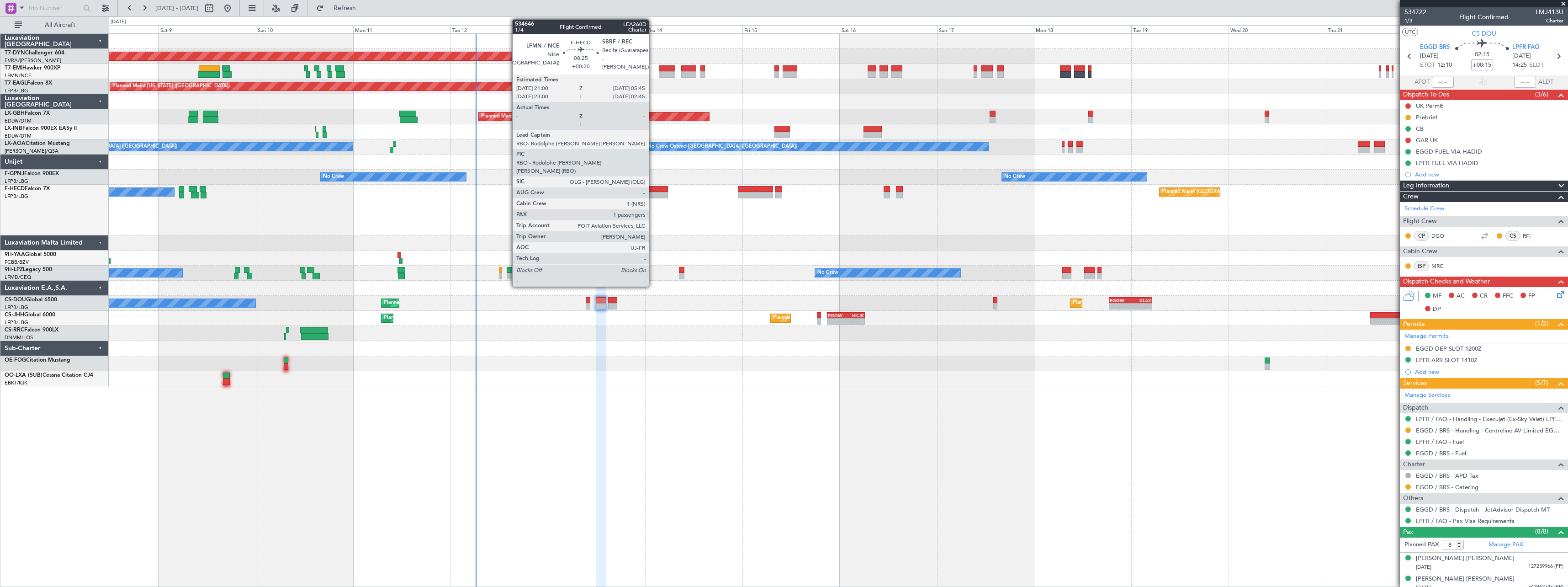
click at [653, 192] on div at bounding box center [650, 195] width 36 height 7
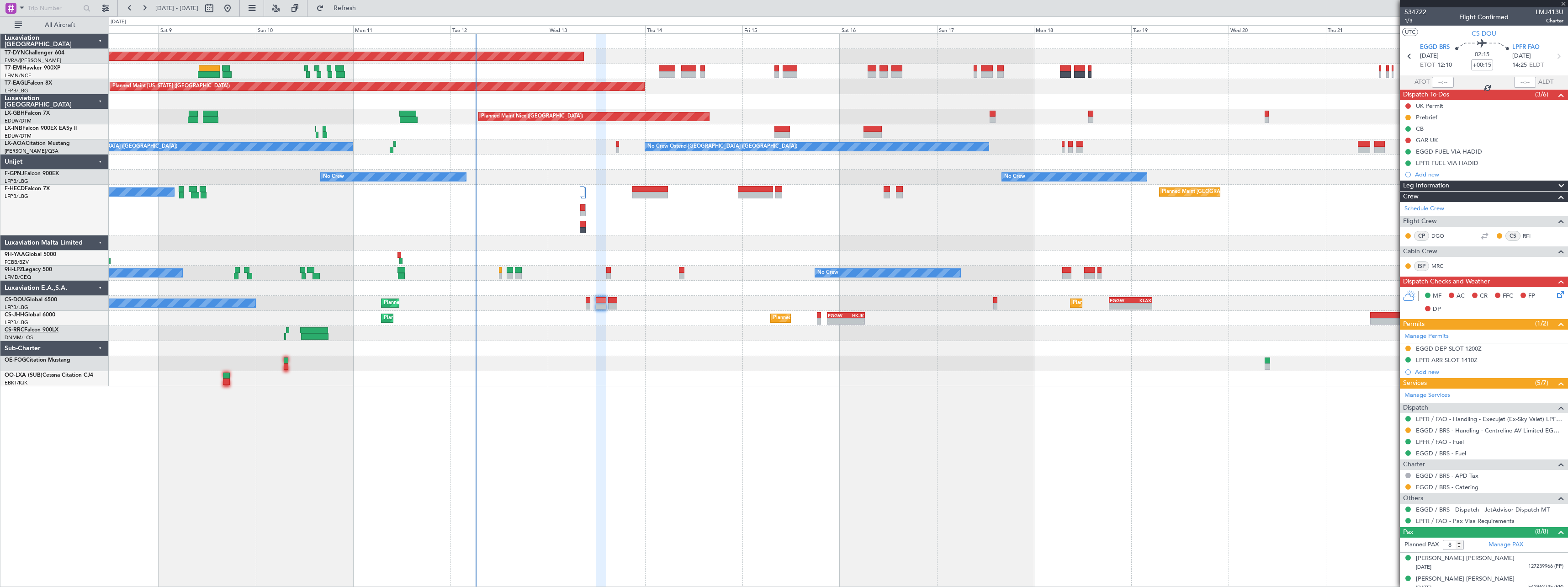
type input "+00:20"
type input "1"
